Goal: Task Accomplishment & Management: Use online tool/utility

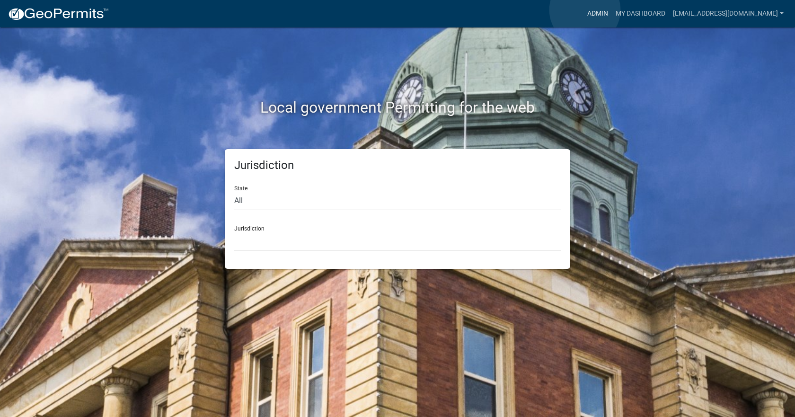
click at [585, 10] on link "Admin" at bounding box center [598, 14] width 28 height 18
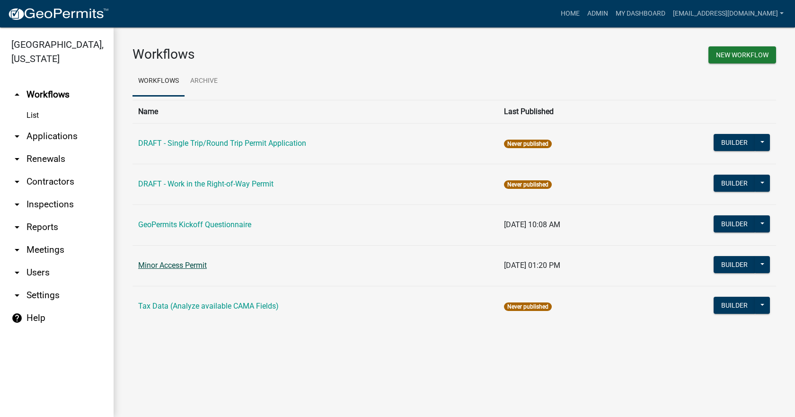
click at [190, 263] on link "Minor Access Permit" at bounding box center [172, 265] width 69 height 9
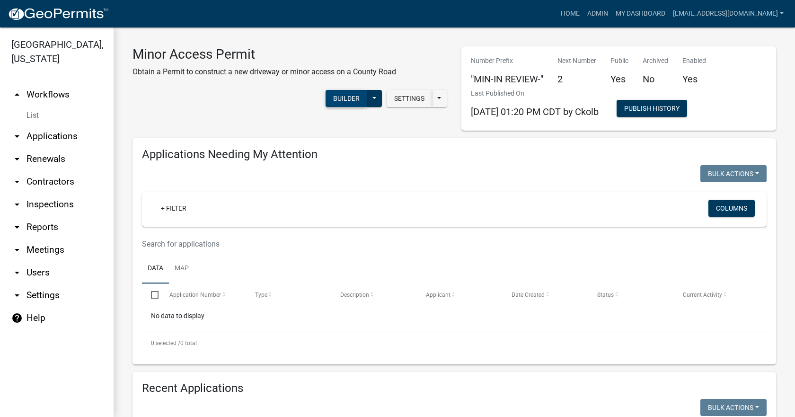
click at [332, 99] on button "Builder" at bounding box center [347, 98] width 42 height 17
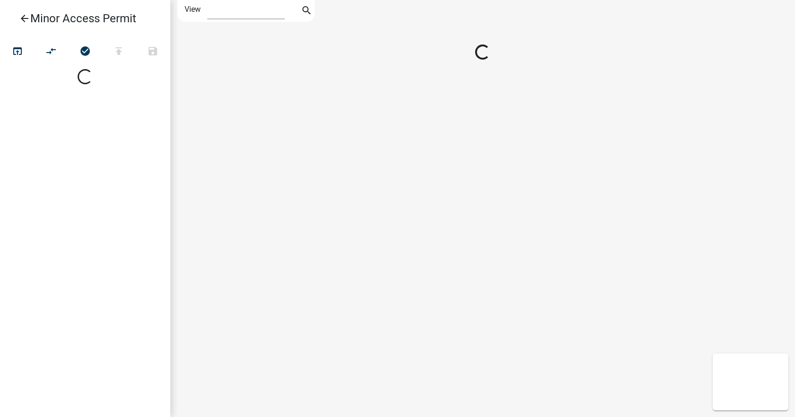
select select "1"
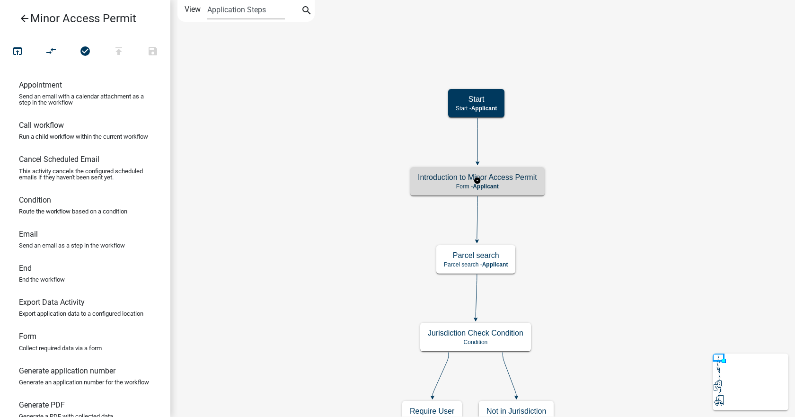
click at [461, 183] on p "Form - Applicant" at bounding box center [477, 186] width 119 height 7
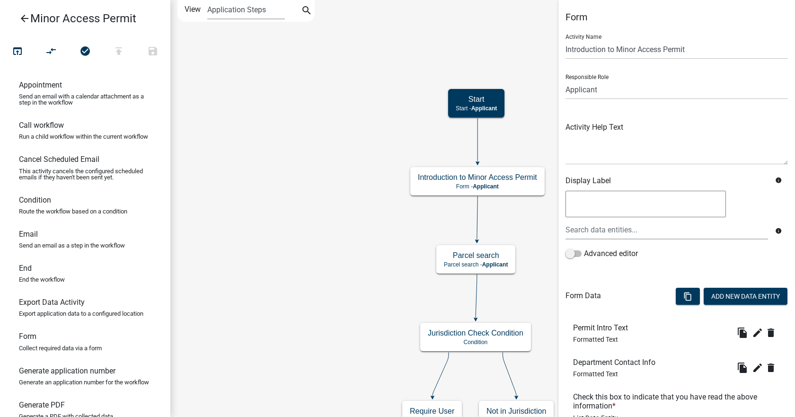
click at [21, 21] on icon "arrow_back" at bounding box center [24, 19] width 11 height 13
